Goal: Share content

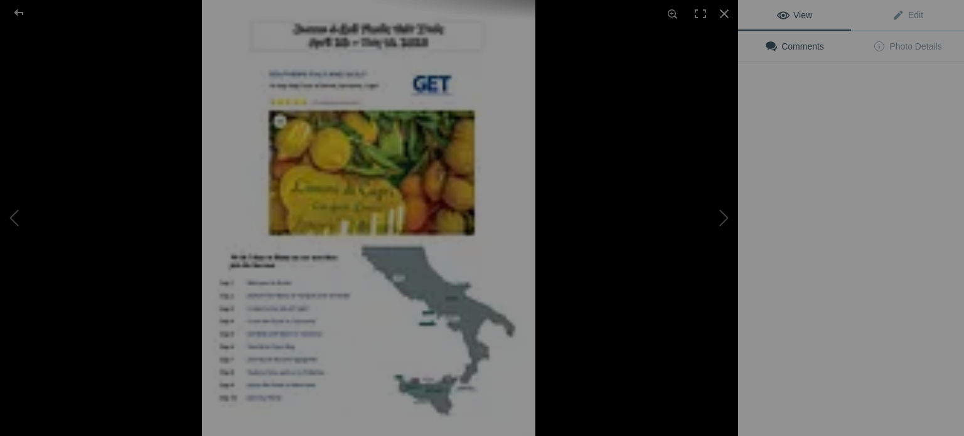
click at [348, 195] on img at bounding box center [368, 218] width 333 height 436
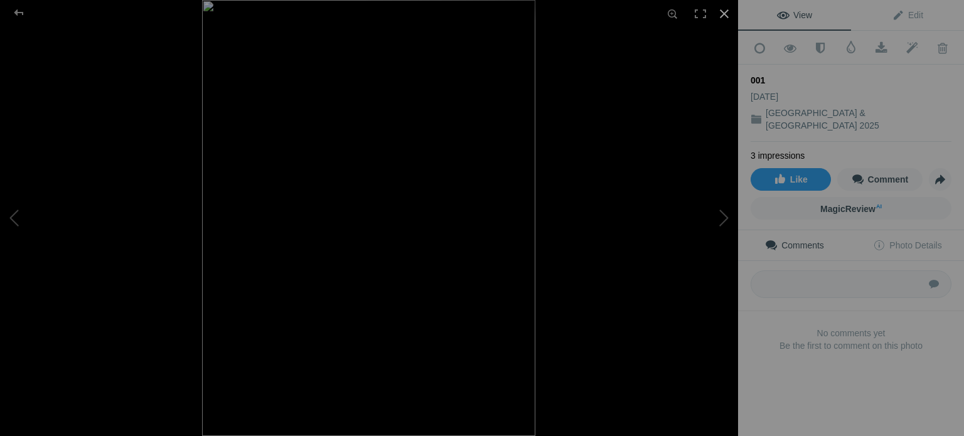
click at [723, 15] on div at bounding box center [724, 14] width 28 height 28
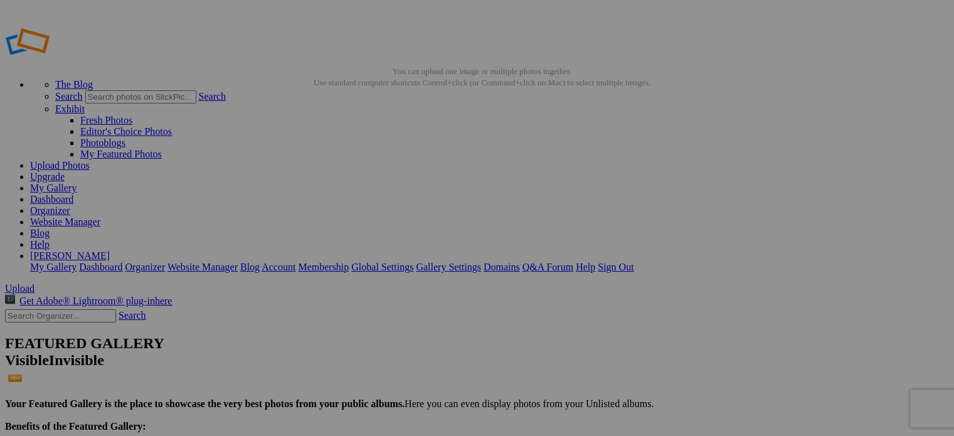
click at [73, 194] on link "Dashboard" at bounding box center [51, 199] width 43 height 11
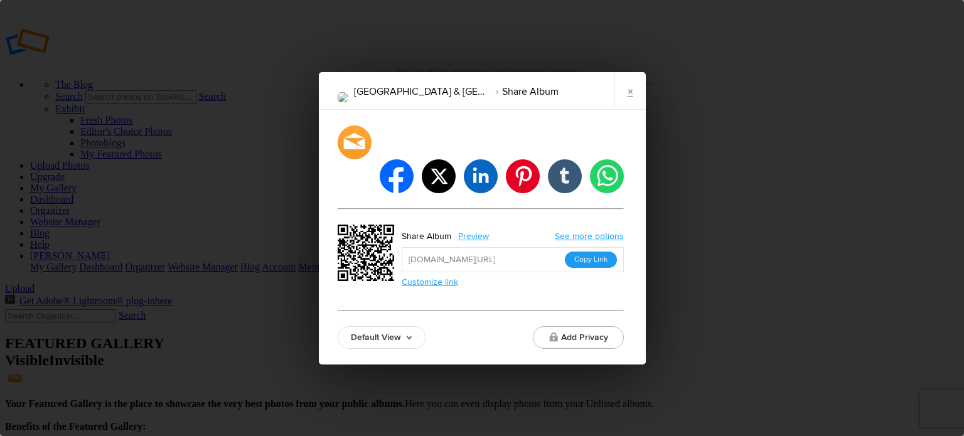
click at [577, 252] on button "Copy Link" at bounding box center [591, 260] width 52 height 16
